Goal: Information Seeking & Learning: Understand process/instructions

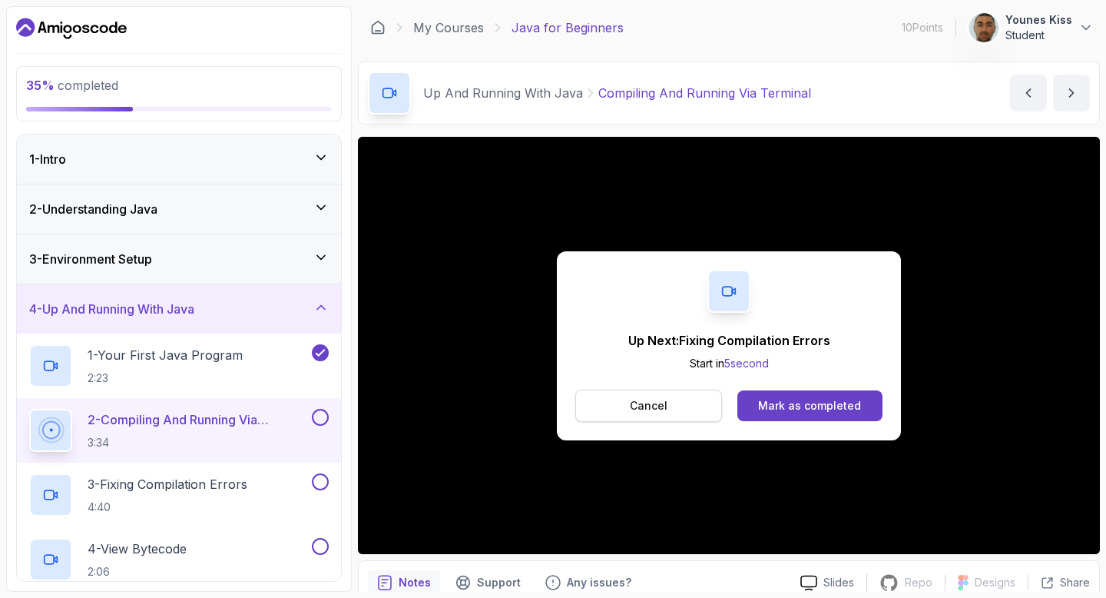
click at [655, 406] on p "Cancel" at bounding box center [649, 405] width 38 height 15
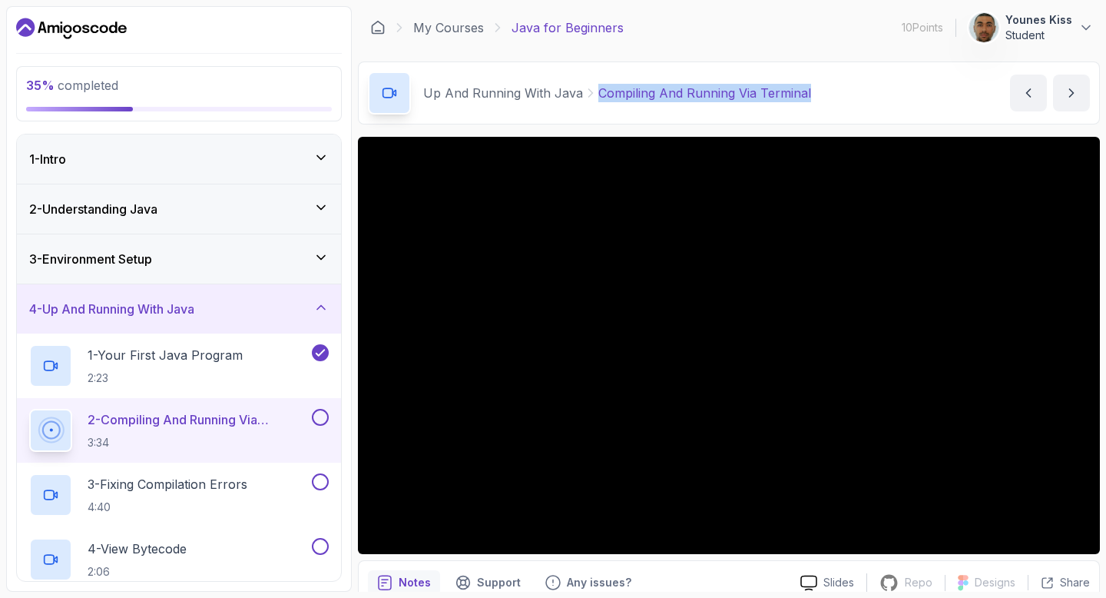
drag, startPoint x: 821, startPoint y: 85, endPoint x: 591, endPoint y: 98, distance: 230.8
click at [591, 98] on div "Up And Running With Java Compiling And Running Via Terminal Compiling And Runni…" at bounding box center [729, 92] width 742 height 63
copy p "Compiling And Running Via Terminal"
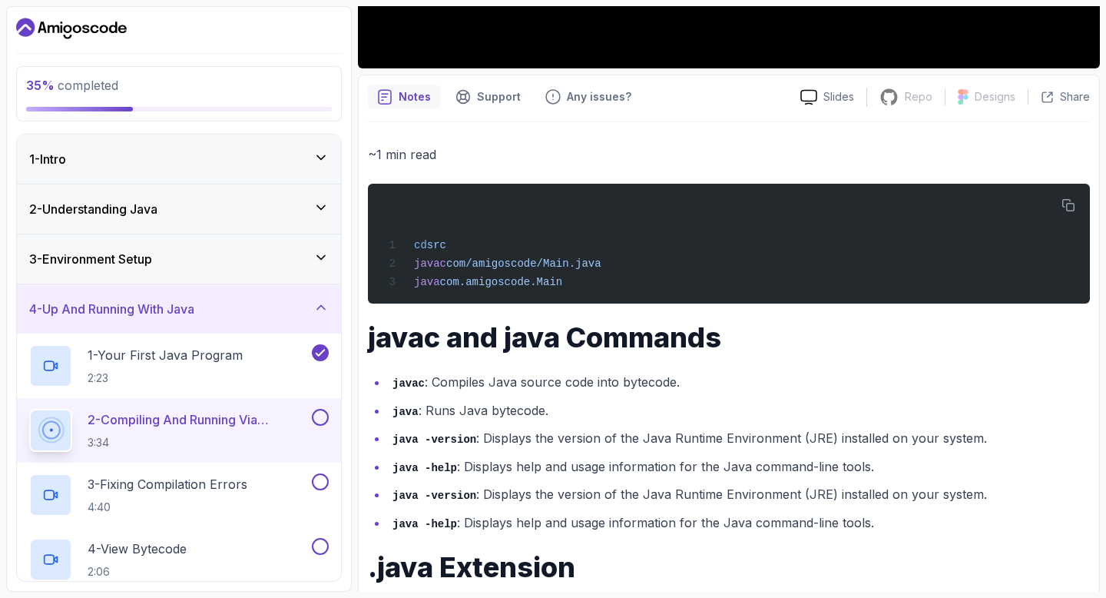
scroll to position [701, 0]
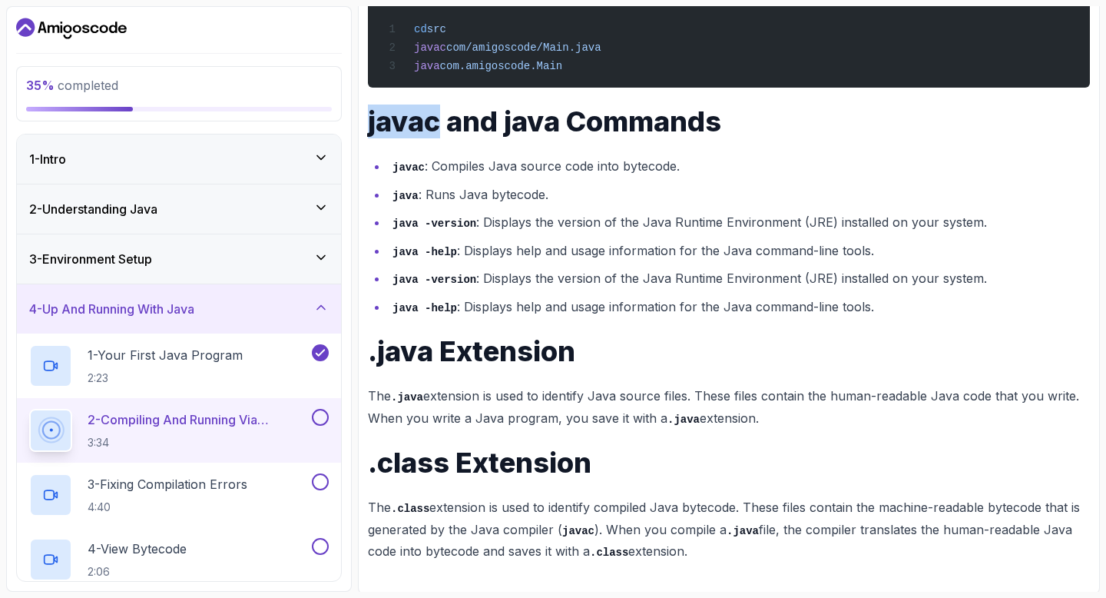
drag, startPoint x: 371, startPoint y: 123, endPoint x: 434, endPoint y: 137, distance: 64.5
click at [434, 137] on h1 "javac and java Commands" at bounding box center [729, 121] width 722 height 31
click at [389, 134] on h1 "javac and java Commands" at bounding box center [729, 121] width 722 height 31
drag, startPoint x: 364, startPoint y: 131, endPoint x: 768, endPoint y: 557, distance: 587.0
click at [768, 557] on div "Notes Support Any issues? Slides Repo Repository not available Designs Design n…" at bounding box center [729, 226] width 742 height 735
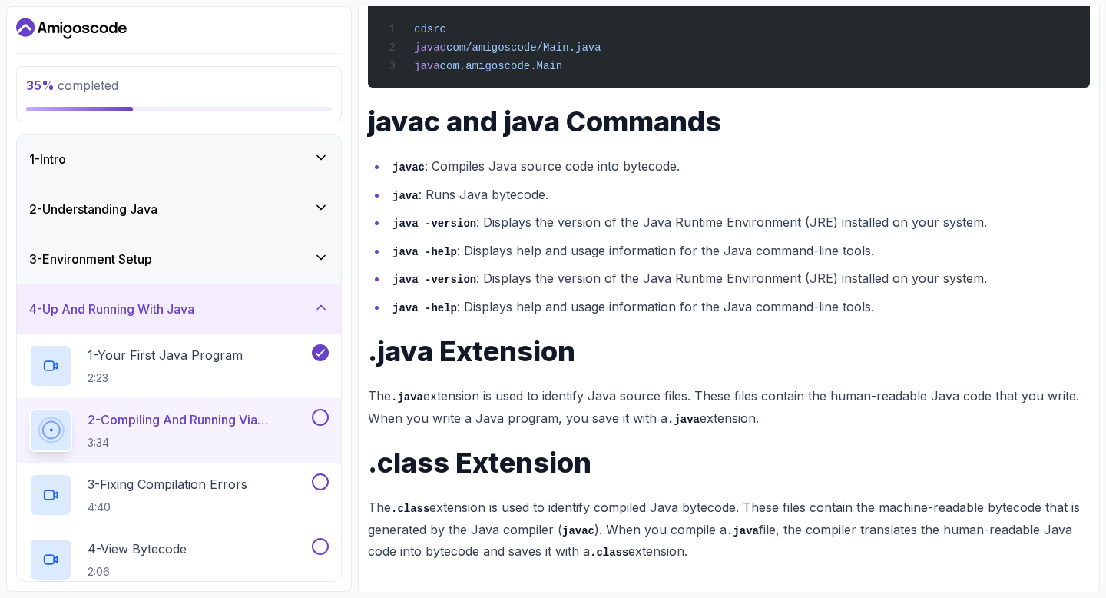
copy div "javac and java Commands javac : Compiles Java source code into bytecode. java :…"
click at [756, 154] on div "~1 min read cd src javac com/amigoscode/Main.java java com.amigoscode.Main java…" at bounding box center [729, 245] width 722 height 634
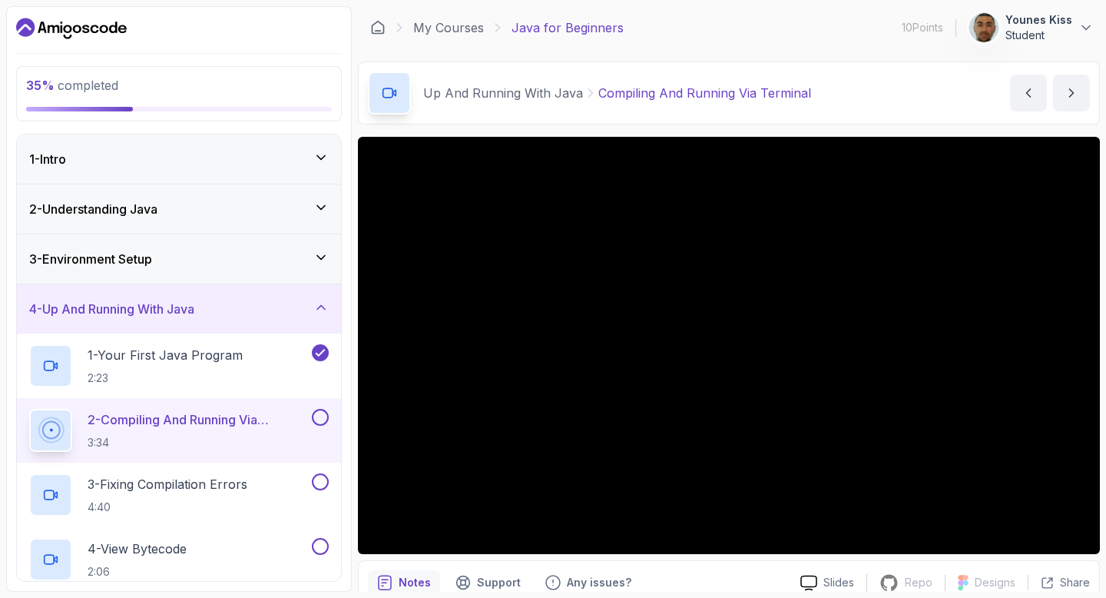
scroll to position [22, 0]
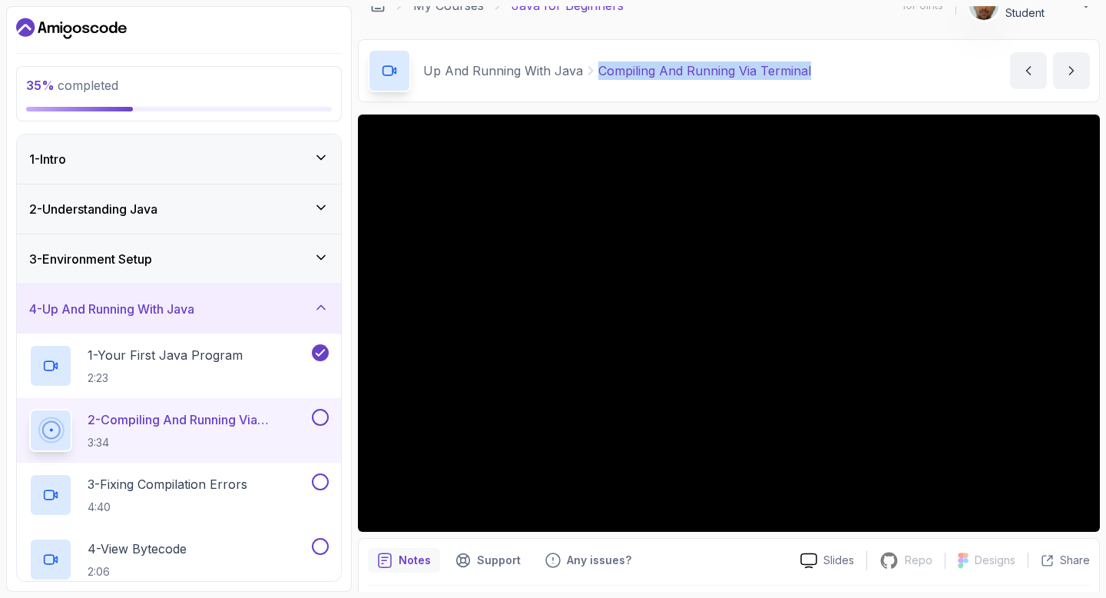
drag, startPoint x: 814, startPoint y: 69, endPoint x: 595, endPoint y: 65, distance: 219.0
click at [595, 65] on div "Up And Running With Java Compiling And Running Via Terminal Compiling And Runni…" at bounding box center [729, 70] width 742 height 63
copy p "Compiling And Running Via Terminal"
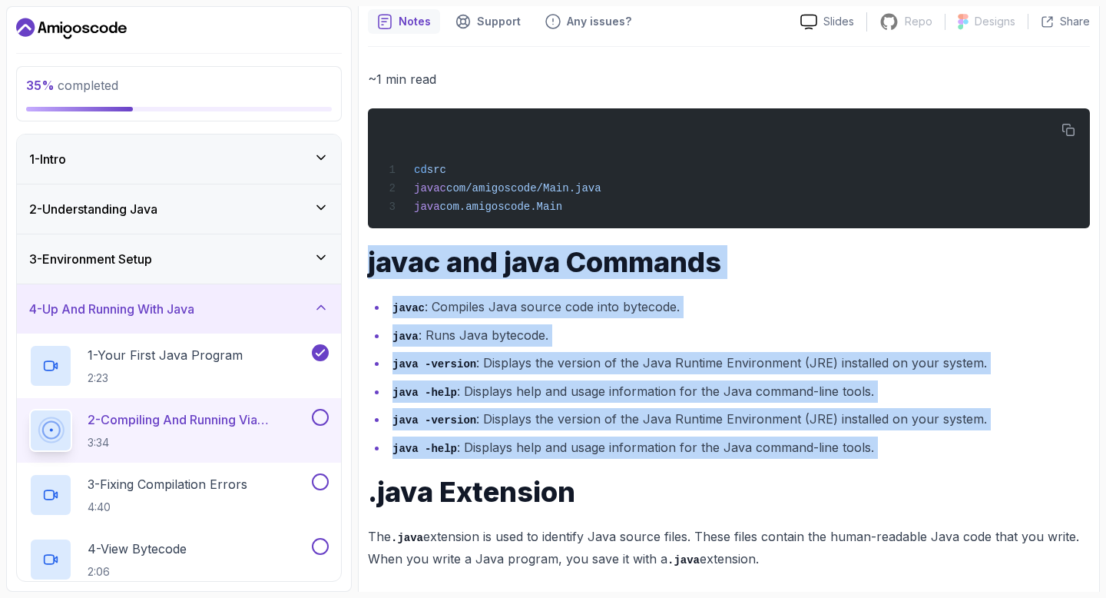
scroll to position [701, 0]
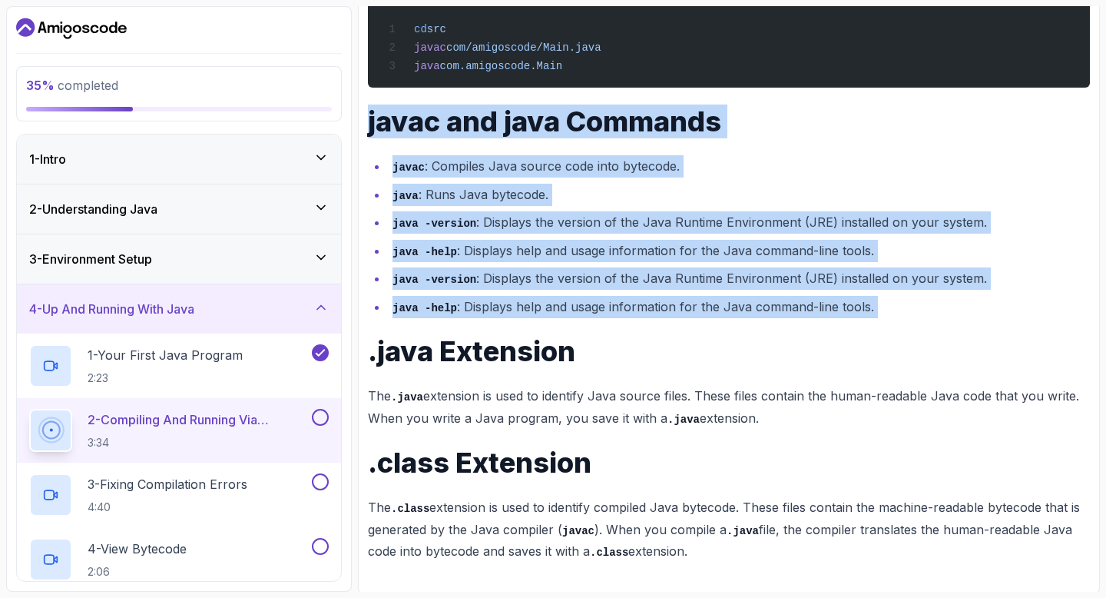
drag, startPoint x: 371, startPoint y: 258, endPoint x: 695, endPoint y: 548, distance: 434.2
click at [695, 548] on div "~1 min read cd src javac com/amigoscode/Main.java java com.amigoscode.Main java…" at bounding box center [729, 245] width 722 height 634
copy div "javac and java Commands javac : Compiles Java source code into bytecode. java :…"
click at [755, 173] on li "javac : Compiles Java source code into bytecode." at bounding box center [739, 166] width 702 height 22
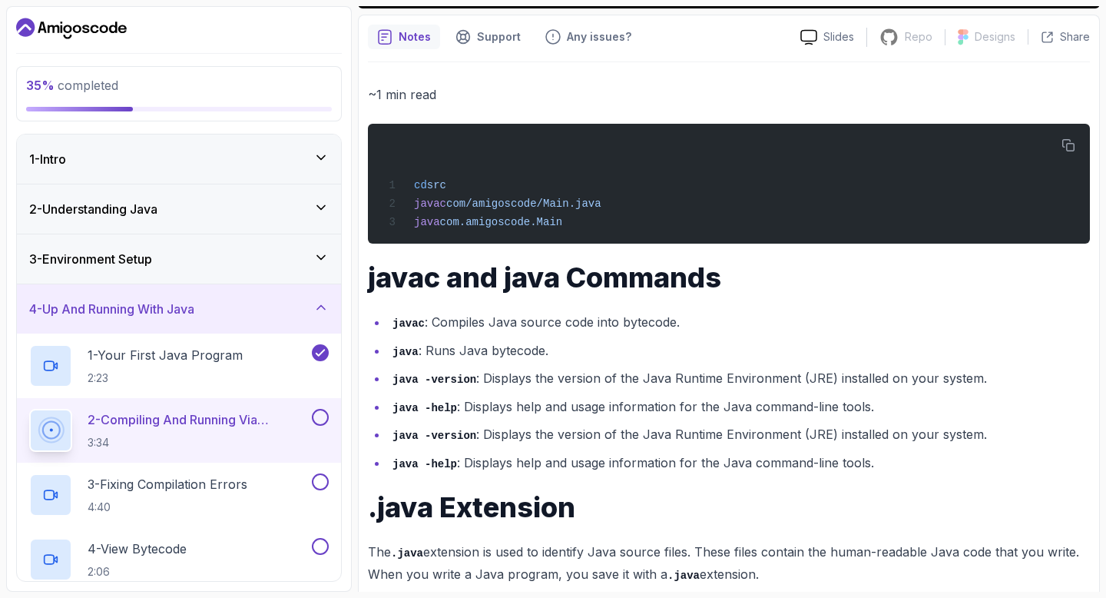
scroll to position [542, 0]
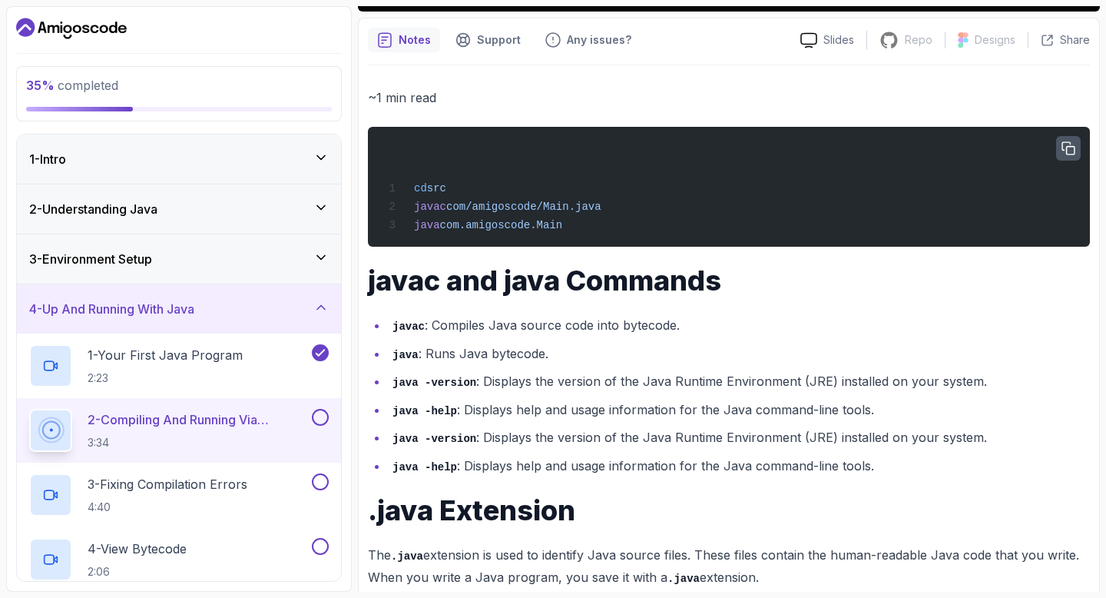
click at [1060, 153] on button "button" at bounding box center [1068, 148] width 25 height 25
click at [386, 247] on pre "cd src javac com/amigoscode/Main.java java com.amigoscode.Main" at bounding box center [729, 187] width 722 height 120
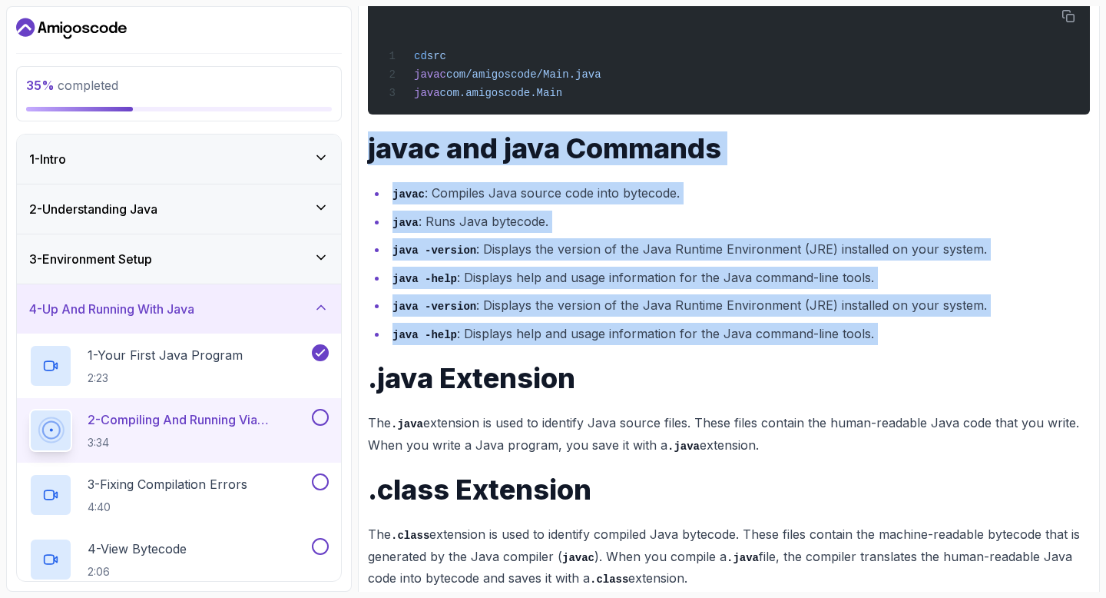
scroll to position [701, 0]
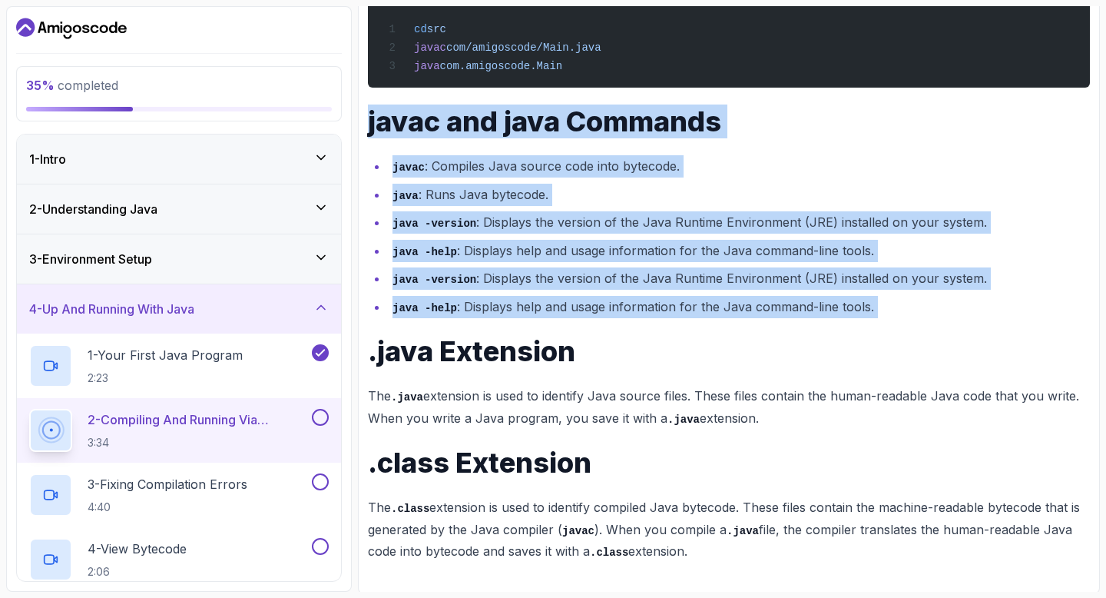
drag, startPoint x: 368, startPoint y: 278, endPoint x: 795, endPoint y: 577, distance: 521.4
click at [795, 577] on div "~1 min read cd src javac com/amigoscode/Main.java java com.amigoscode.Main java…" at bounding box center [729, 244] width 722 height 677
copy div "javac and java Commands javac : Compiles Java source code into bytecode. java :…"
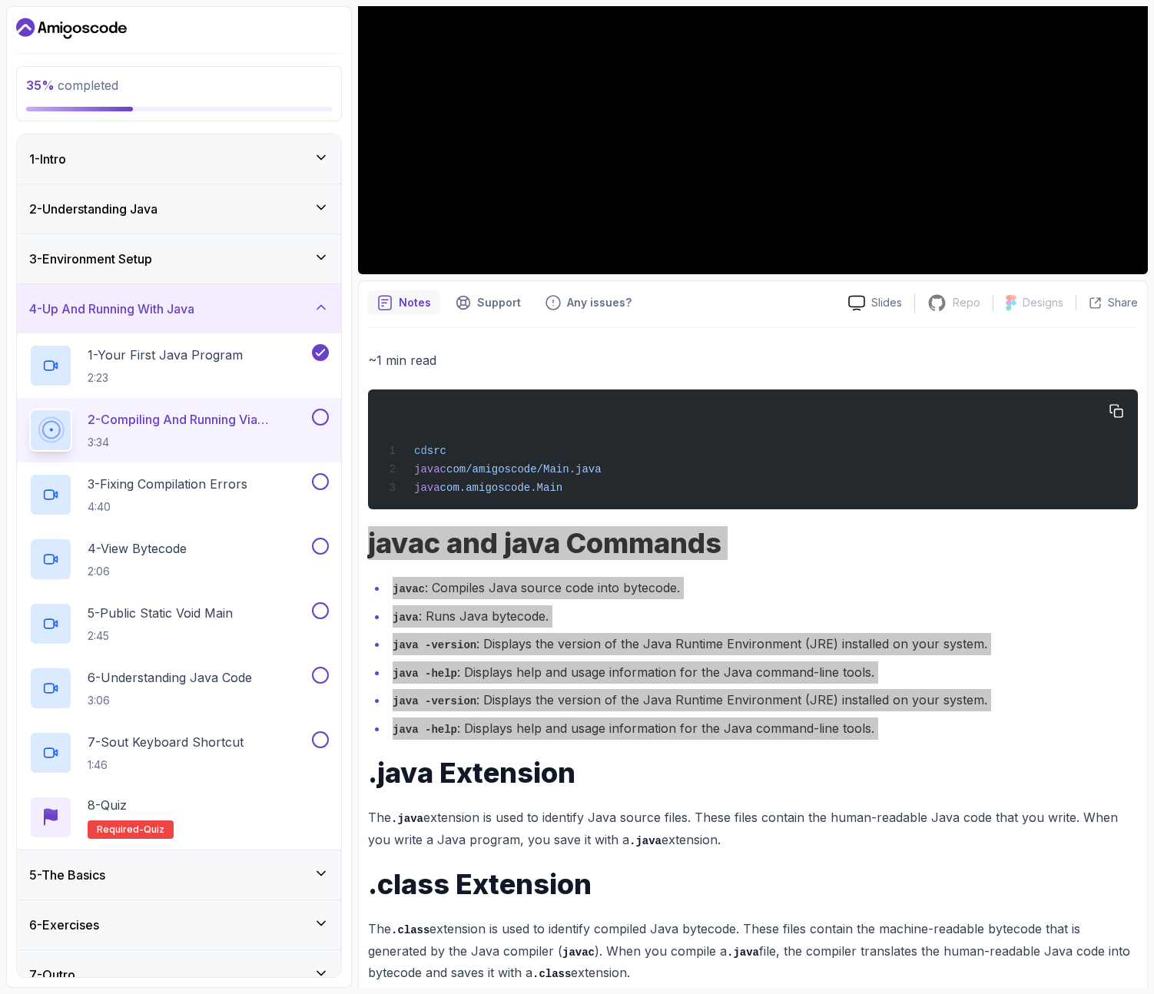
scroll to position [330, 0]
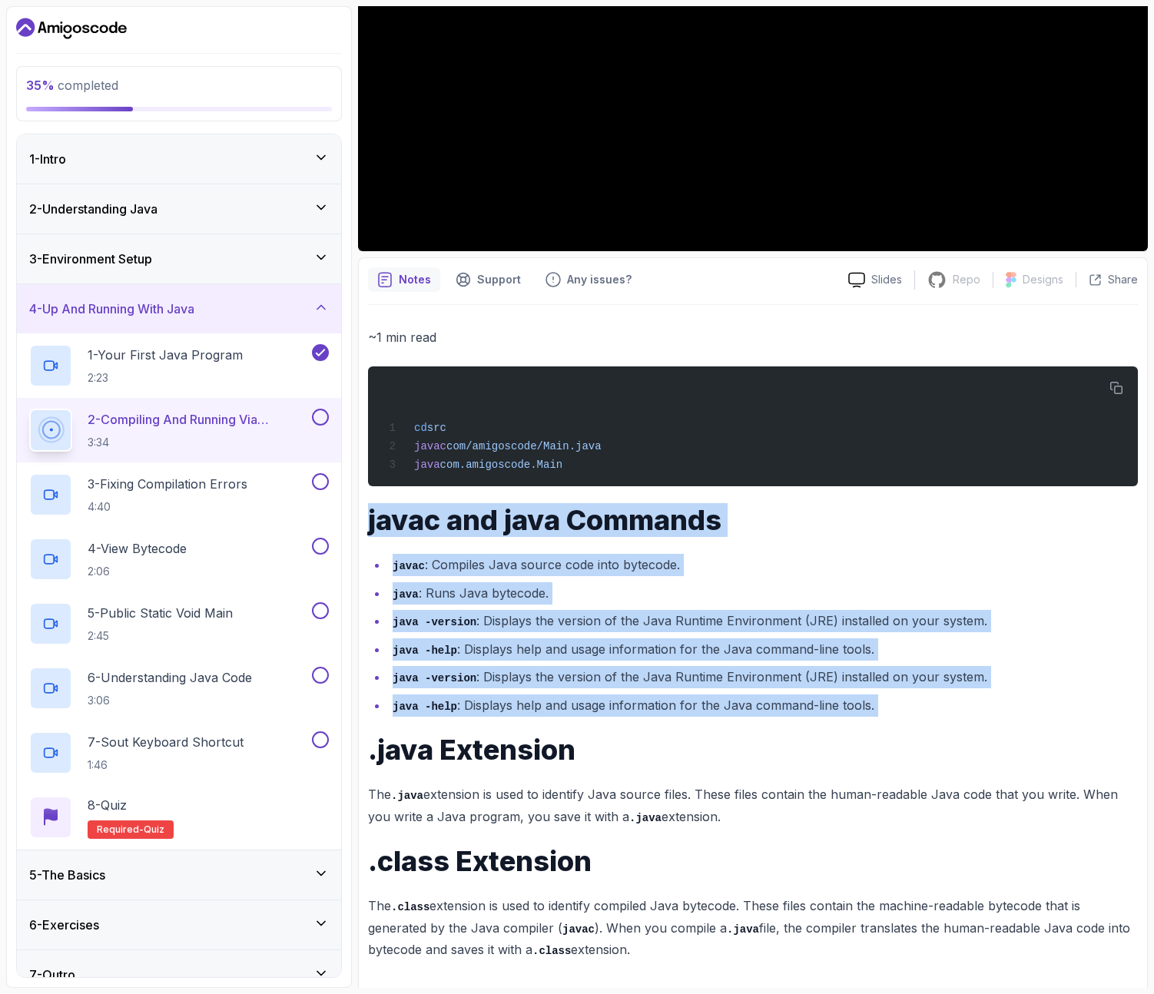
click at [502, 597] on p "The .class extension is used to identify compiled Java bytecode. These files co…" at bounding box center [753, 928] width 770 height 66
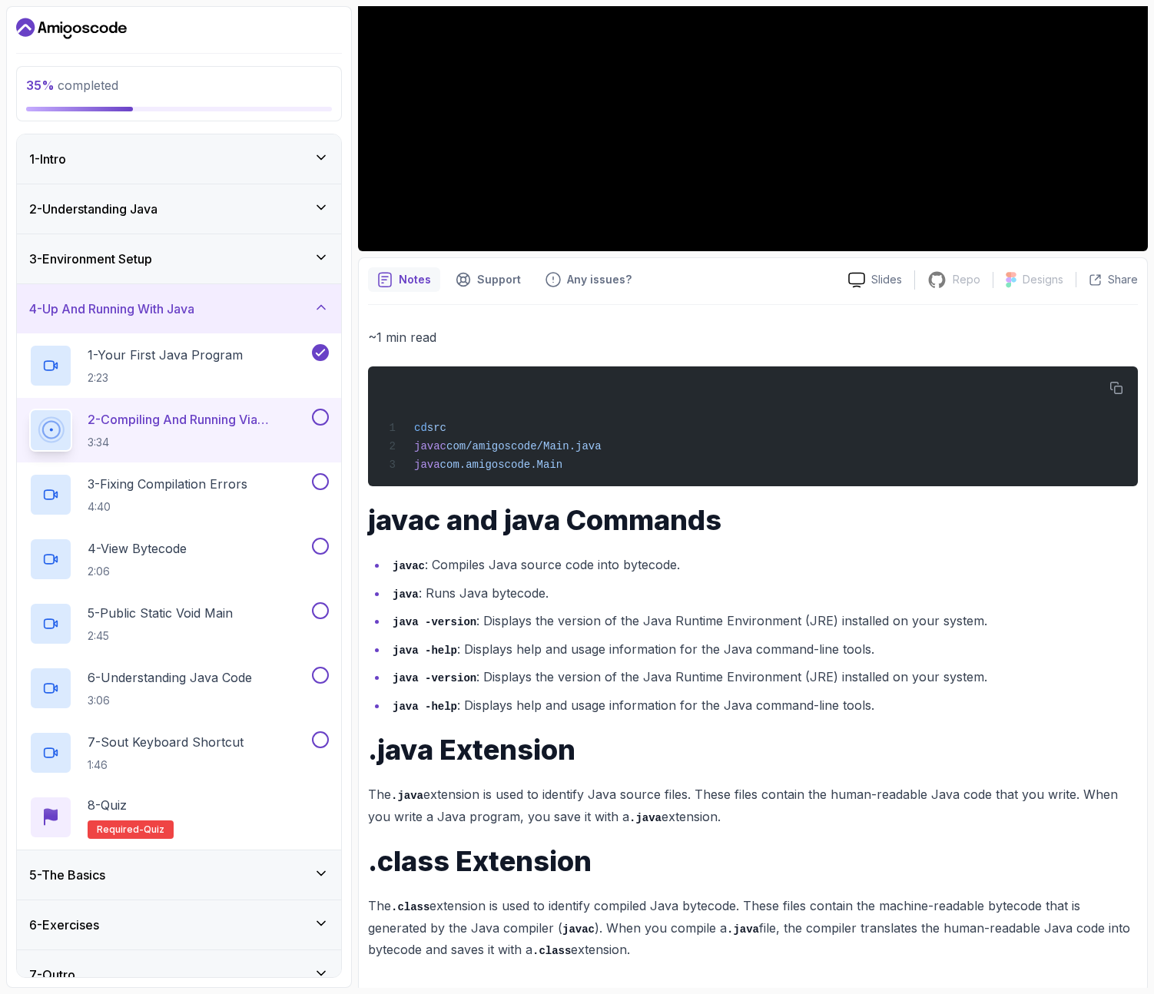
click at [913, 597] on p "The .class extension is used to identify compiled Java bytecode. These files co…" at bounding box center [753, 928] width 770 height 66
drag, startPoint x: 517, startPoint y: 926, endPoint x: 493, endPoint y: 921, distance: 24.3
click at [493, 597] on p "The .class extension is used to identify compiled Java bytecode. These files co…" at bounding box center [753, 928] width 770 height 66
click at [493, 597] on h1 ".class Extension" at bounding box center [753, 861] width 770 height 31
drag, startPoint x: 433, startPoint y: 760, endPoint x: 556, endPoint y: 756, distance: 123.0
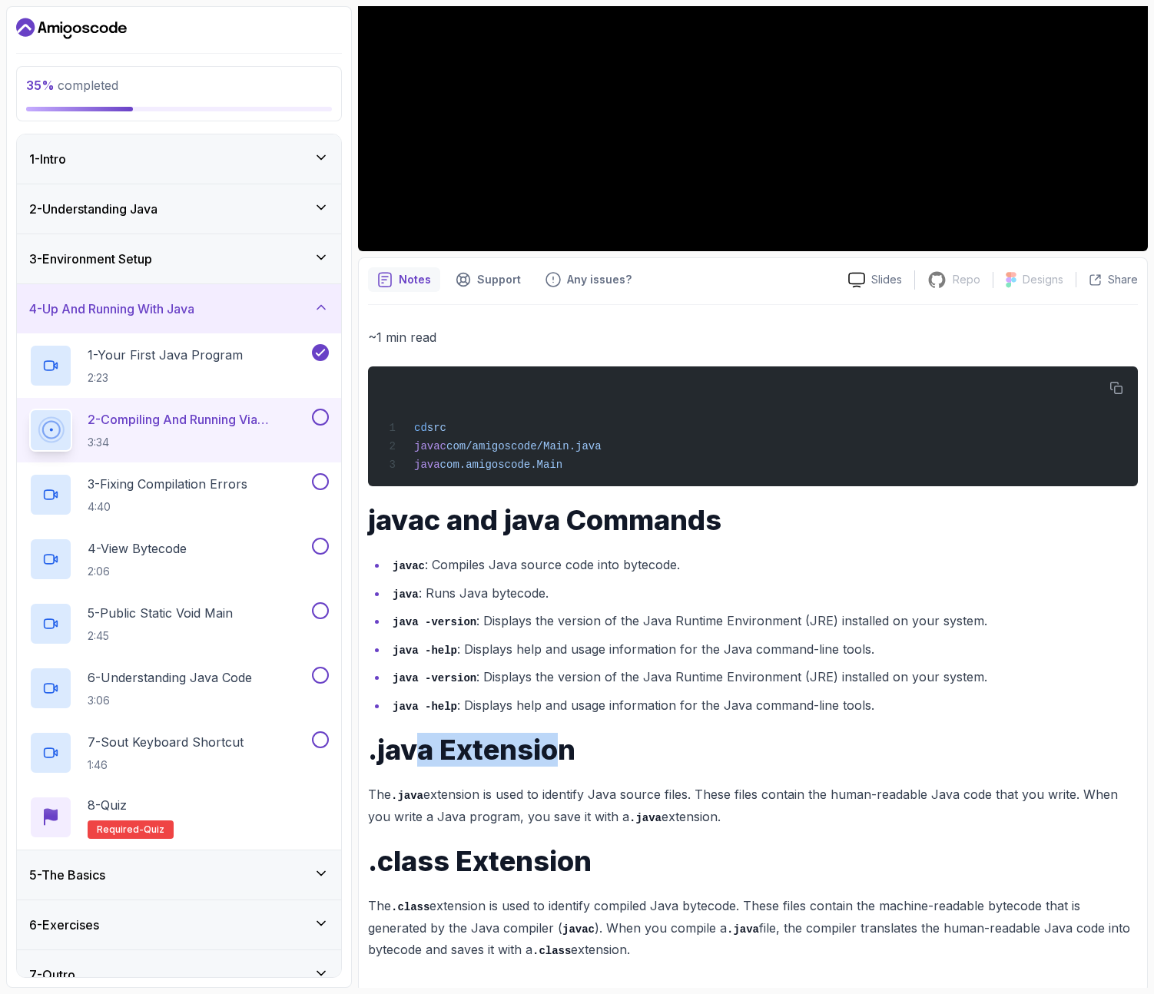
click at [556, 597] on h1 ".java Extension" at bounding box center [753, 750] width 770 height 31
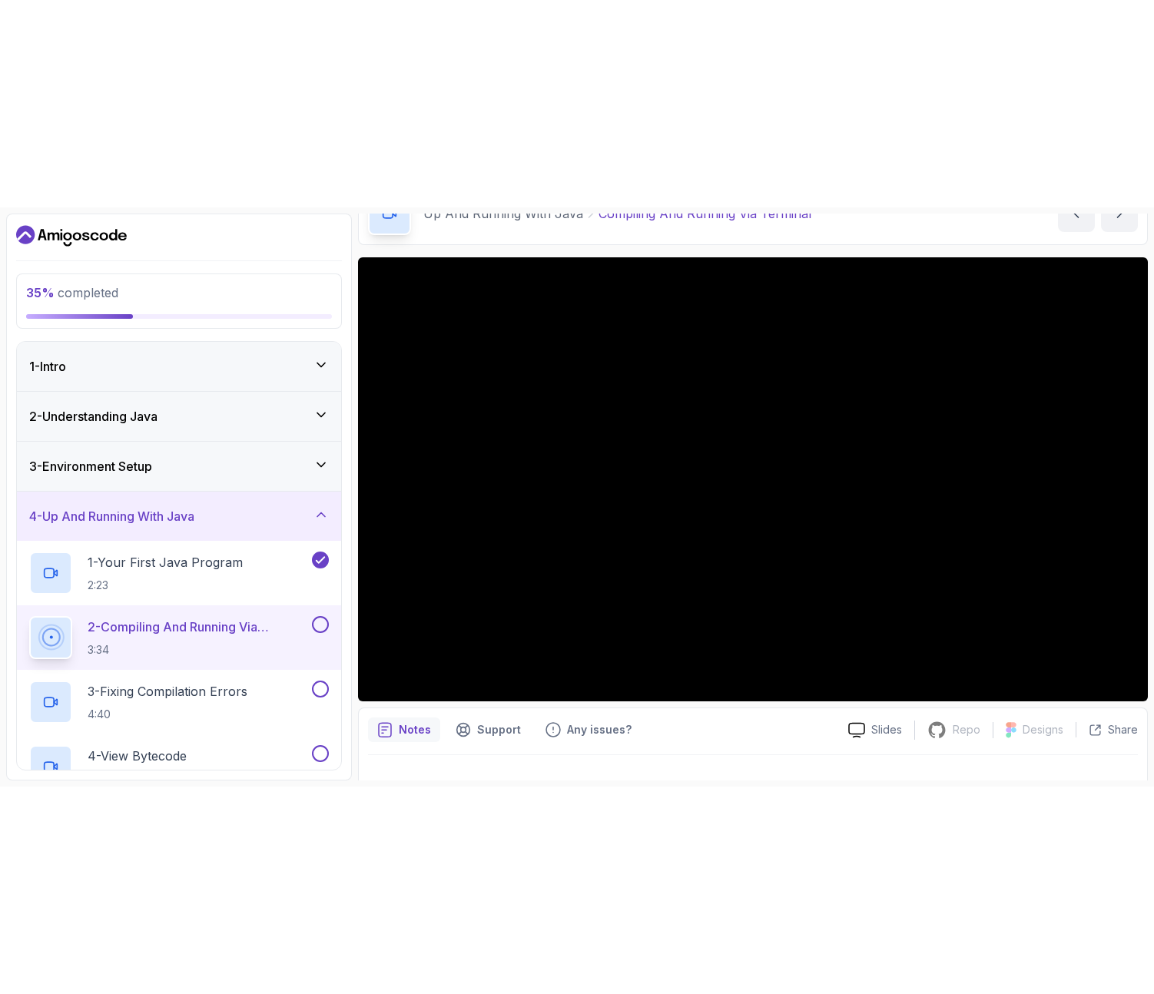
scroll to position [87, 0]
